Goal: Task Accomplishment & Management: Manage account settings

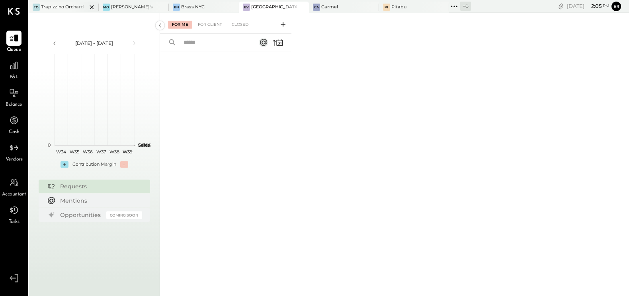
click at [65, 9] on div "Trapizzino Orchard" at bounding box center [62, 7] width 43 height 6
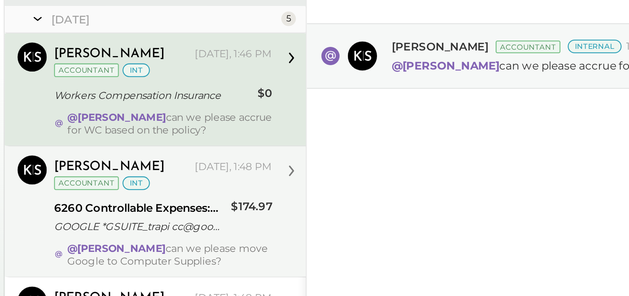
click at [235, 156] on div "GOOGLE *GSUITE_trapi cc@google.c om CA 08/01" at bounding box center [218, 160] width 75 height 8
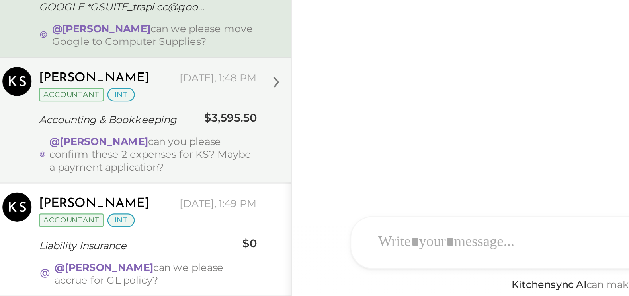
click at [228, 216] on div "@[PERSON_NAME] can you please confirm these 2 expenses for KS? Maybe a payment …" at bounding box center [231, 224] width 90 height 17
